Goal: Contribute content: Contribute content

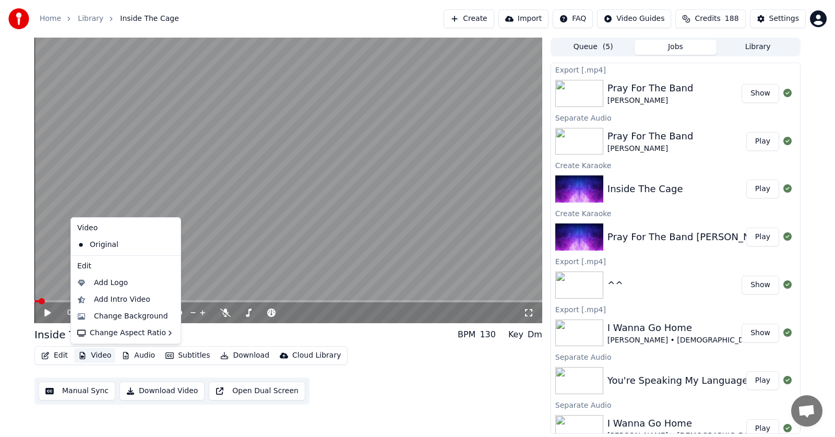
click at [750, 239] on button "Play" at bounding box center [763, 237] width 33 height 19
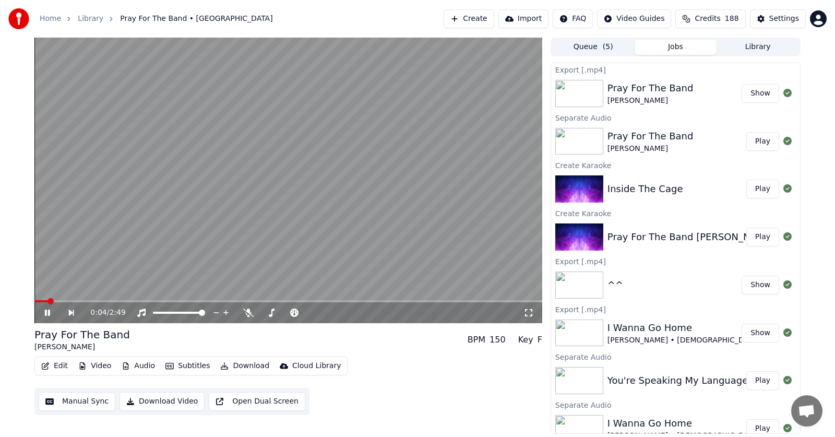
click at [753, 191] on button "Play" at bounding box center [763, 189] width 33 height 19
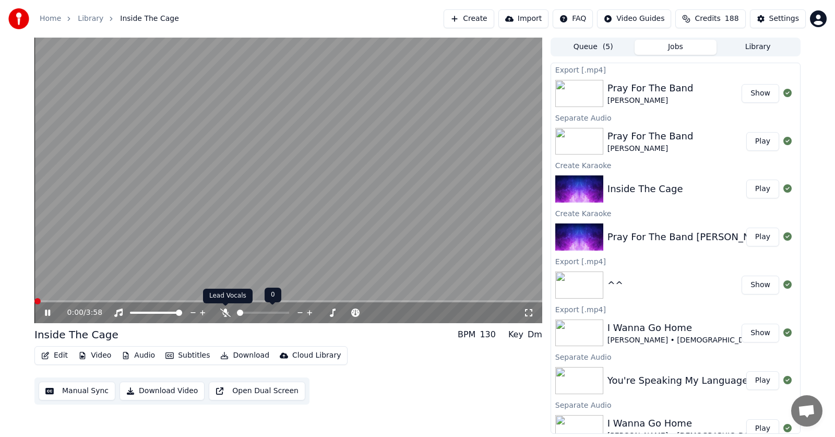
click at [229, 312] on icon at bounding box center [225, 313] width 10 height 8
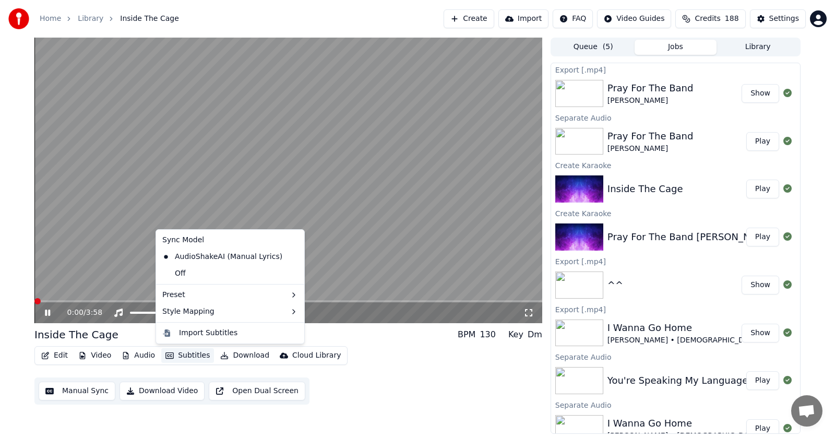
click at [187, 356] on button "Subtitles" at bounding box center [187, 355] width 53 height 15
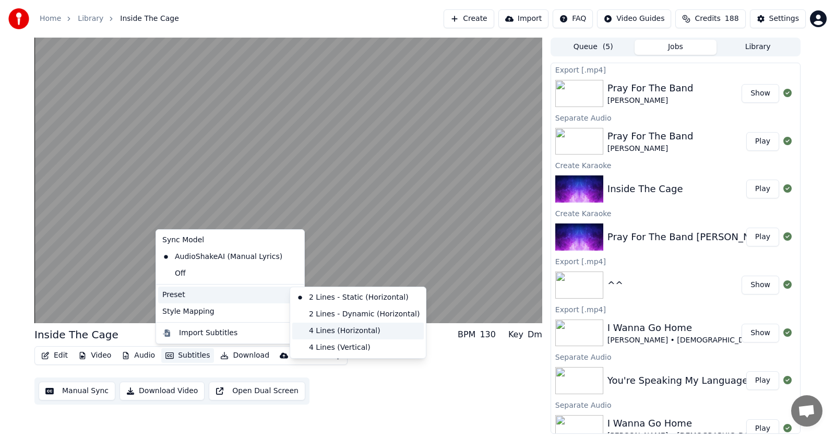
click at [327, 331] on div "4 Lines (Horizontal)" at bounding box center [358, 331] width 132 height 17
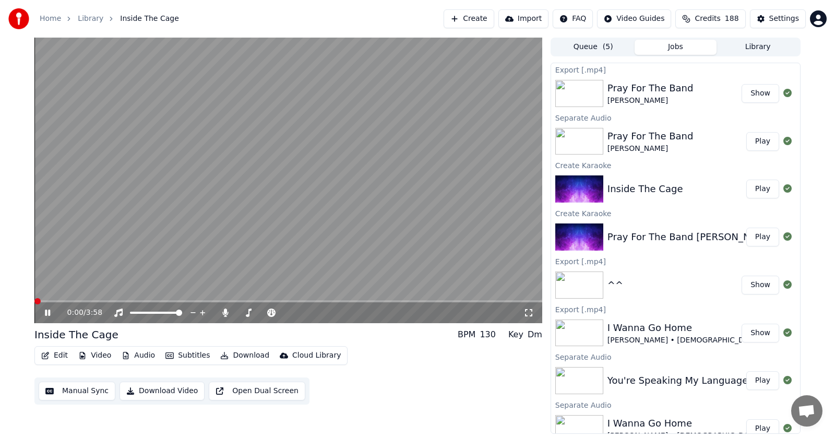
click at [47, 311] on icon at bounding box center [47, 313] width 5 height 6
click at [45, 312] on icon at bounding box center [47, 312] width 6 height 7
click at [45, 312] on icon at bounding box center [55, 313] width 25 height 8
click at [752, 190] on button "Play" at bounding box center [763, 189] width 33 height 19
click at [45, 312] on icon at bounding box center [47, 313] width 5 height 6
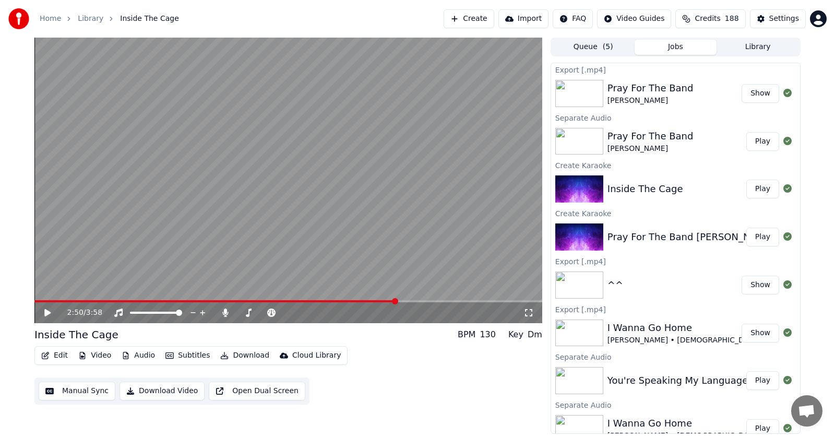
click at [398, 298] on span at bounding box center [395, 301] width 6 height 6
click at [43, 316] on icon at bounding box center [55, 313] width 25 height 8
click at [45, 311] on icon at bounding box center [55, 313] width 25 height 8
click at [45, 311] on icon at bounding box center [47, 312] width 6 height 7
click at [49, 313] on icon at bounding box center [47, 313] width 5 height 6
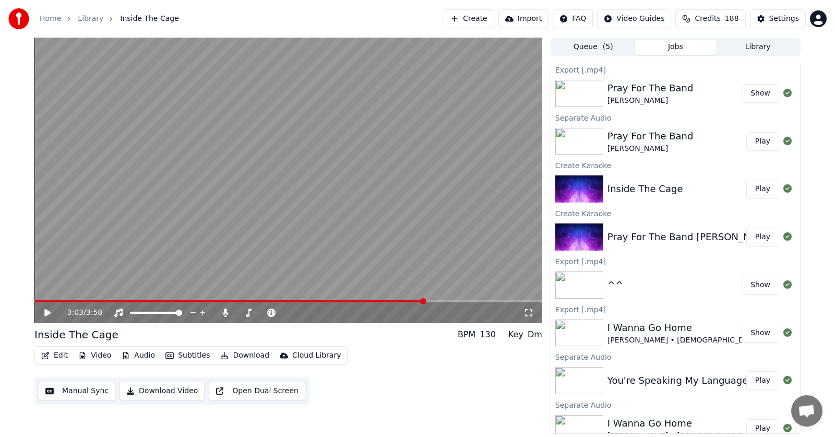
click at [49, 313] on icon at bounding box center [47, 312] width 6 height 7
click at [505, 299] on span at bounding box center [502, 301] width 6 height 6
click at [45, 310] on icon at bounding box center [47, 313] width 5 height 6
click at [470, 298] on span at bounding box center [473, 301] width 6 height 6
click at [46, 313] on icon at bounding box center [47, 312] width 6 height 7
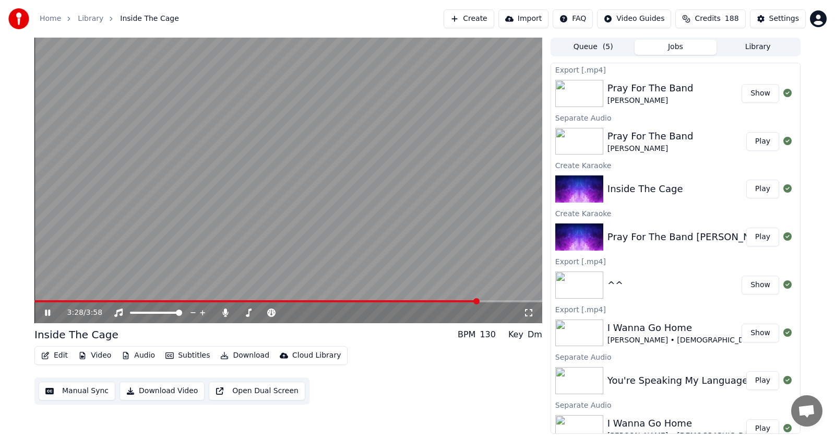
click at [45, 314] on icon at bounding box center [47, 313] width 5 height 6
click at [45, 314] on icon at bounding box center [47, 312] width 6 height 7
click at [45, 314] on icon at bounding box center [47, 313] width 5 height 6
click at [488, 301] on span at bounding box center [490, 301] width 6 height 6
click at [48, 312] on icon at bounding box center [47, 312] width 6 height 7
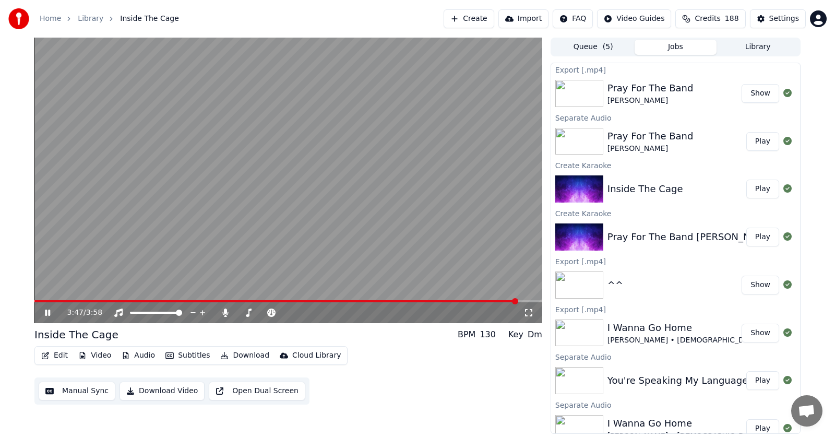
click at [48, 312] on icon at bounding box center [55, 313] width 25 height 8
click at [58, 355] on button "Edit" at bounding box center [54, 355] width 35 height 15
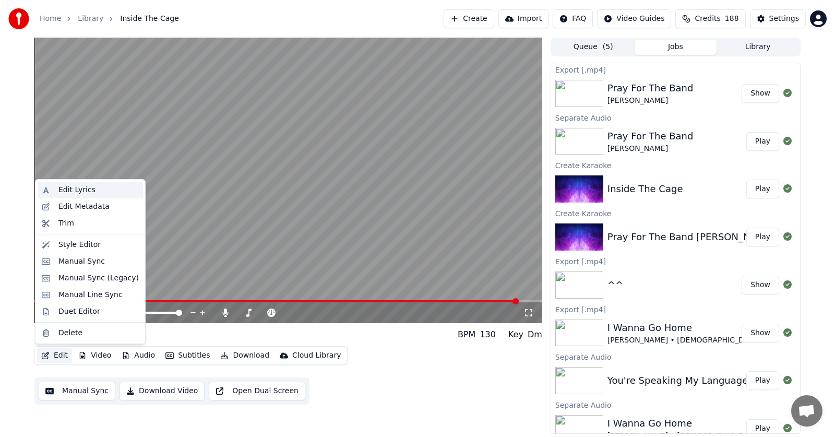
click at [70, 192] on div "Edit Lyrics" at bounding box center [76, 190] width 37 height 10
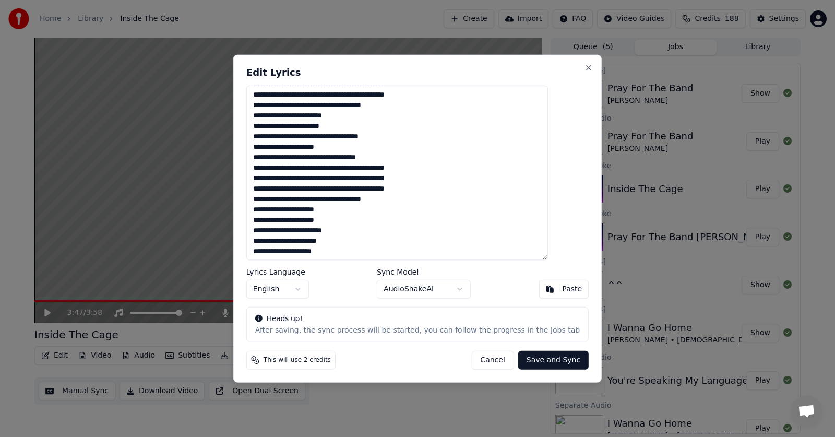
scroll to position [85, 0]
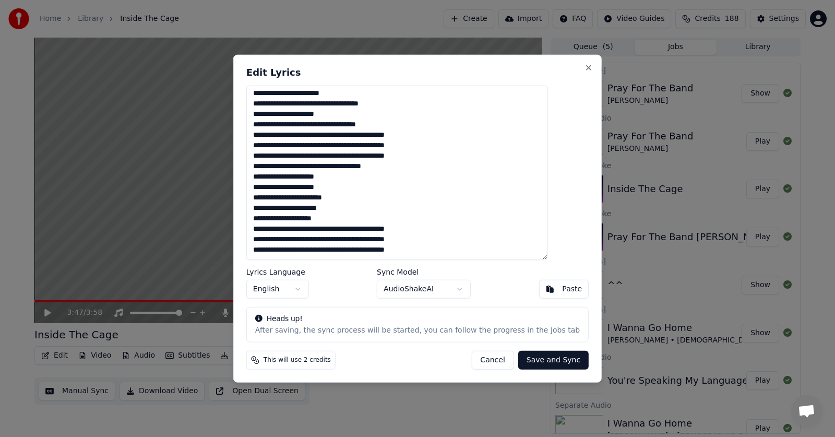
click at [415, 254] on textarea "**********" at bounding box center [397, 172] width 302 height 175
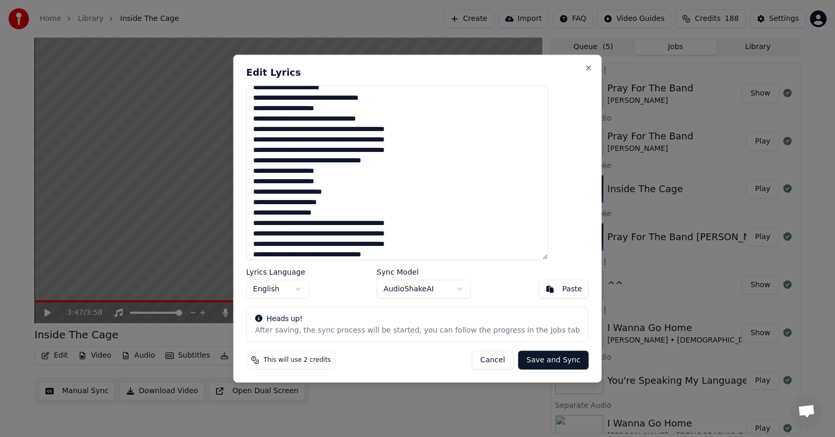
type textarea "**********"
click at [528, 359] on button "Save and Sync" at bounding box center [553, 360] width 70 height 19
